Goal: Navigation & Orientation: Find specific page/section

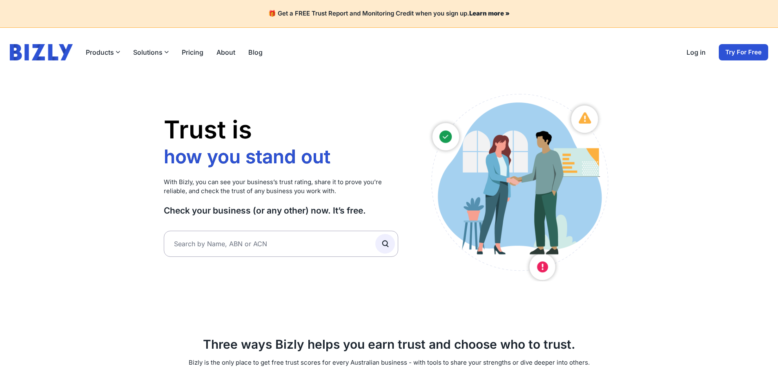
click at [698, 52] on link "Log in" at bounding box center [696, 52] width 19 height 10
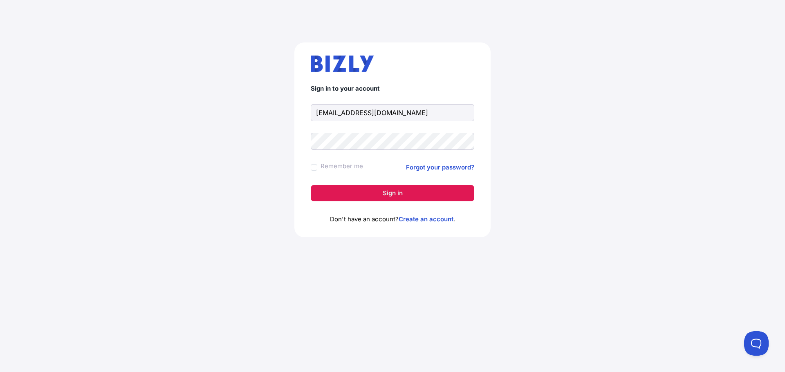
click at [385, 188] on button "Sign in" at bounding box center [392, 193] width 163 height 16
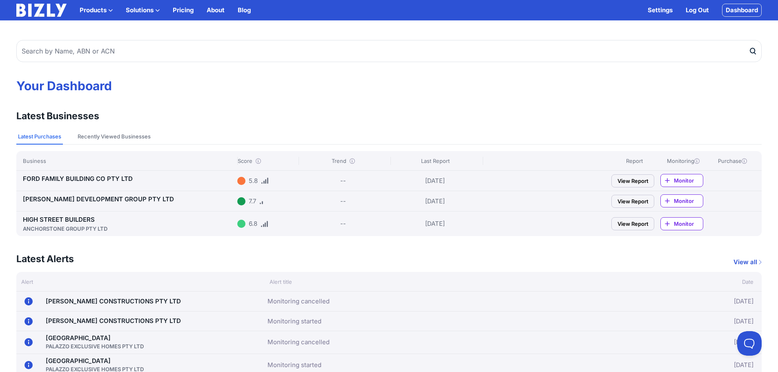
click at [67, 221] on link "HIGH STREET BUILDERS ANCHORSTONE GROUP PTY LTD" at bounding box center [128, 224] width 211 height 17
click at [114, 195] on link "[PERSON_NAME] DEVELOPMENT GROUP PTY LTD" at bounding box center [98, 199] width 151 height 8
